Goal: Find specific page/section: Find specific page/section

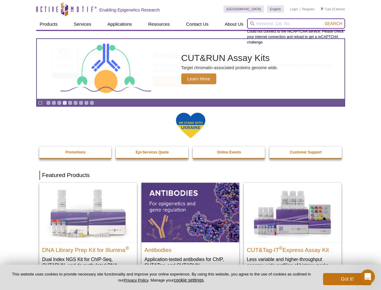
click at [296, 24] on input "search" at bounding box center [296, 23] width 98 height 10
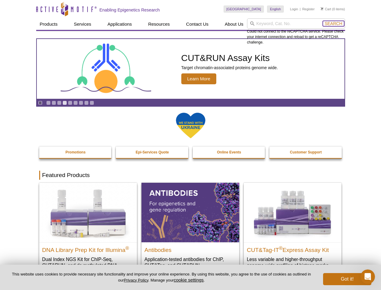
click at [333, 24] on span "Search" at bounding box center [333, 23] width 17 height 5
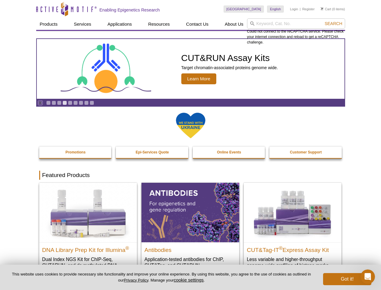
click at [40, 103] on icon "Pause" at bounding box center [40, 103] width 4 height 4
click at [48, 103] on link "Go to slide 1" at bounding box center [48, 102] width 5 height 5
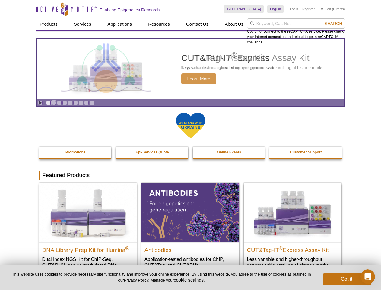
click at [54, 103] on link "Go to slide 2" at bounding box center [54, 102] width 5 height 5
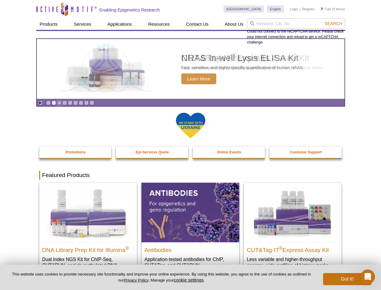
click at [59, 103] on link "Go to slide 3" at bounding box center [59, 102] width 5 height 5
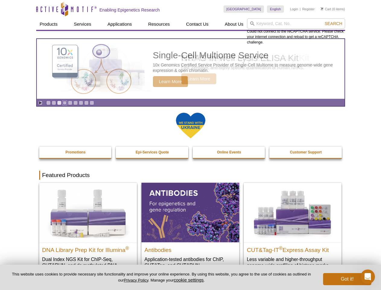
click at [65, 103] on link "Go to slide 4" at bounding box center [64, 102] width 5 height 5
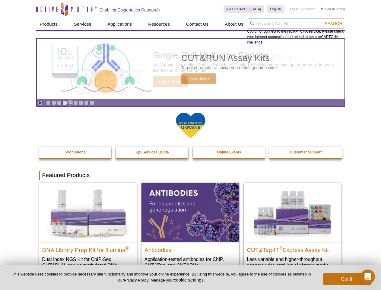
click at [70, 103] on link "Go to slide 5" at bounding box center [70, 102] width 5 height 5
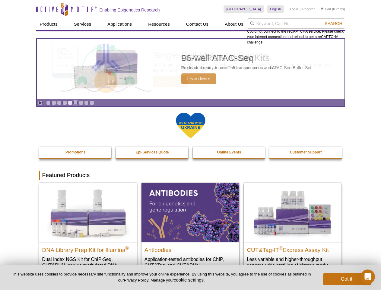
click at [75, 103] on link "Go to slide 6" at bounding box center [75, 102] width 5 height 5
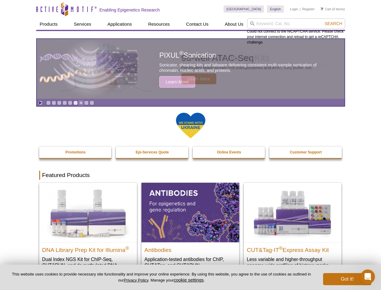
click at [81, 103] on link "Go to slide 7" at bounding box center [81, 102] width 5 height 5
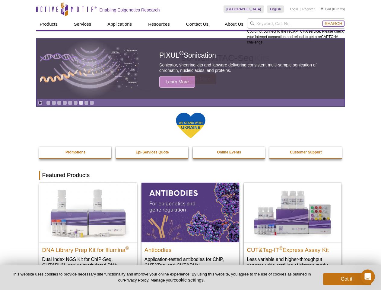
click at [333, 24] on span "Search" at bounding box center [333, 23] width 17 height 5
